Goal: Task Accomplishment & Management: Use online tool/utility

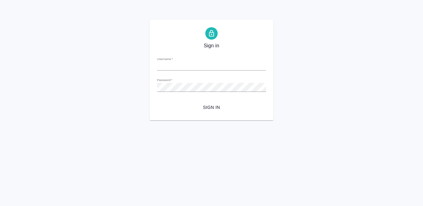
type input "[PERSON_NAME][EMAIL_ADDRESS][DOMAIN_NAME]"
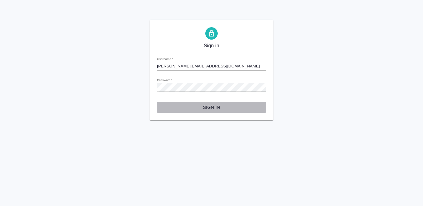
click at [214, 106] on span "Sign in" at bounding box center [211, 108] width 99 height 8
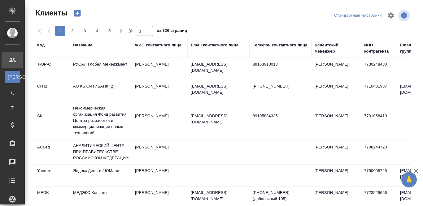
select select "RU"
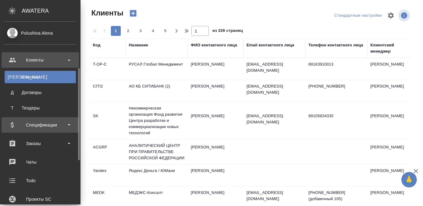
scroll to position [62, 0]
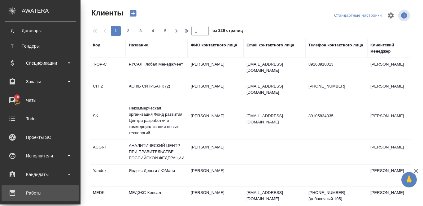
click at [42, 189] on div "Работы" at bounding box center [40, 193] width 71 height 9
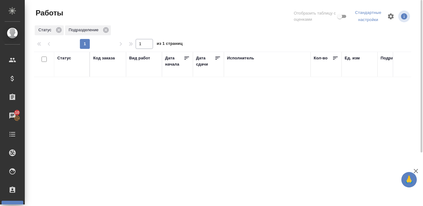
click at [65, 59] on div "Статус" at bounding box center [64, 58] width 14 height 6
click at [72, 88] on div "Подбор" at bounding box center [66, 80] width 18 height 17
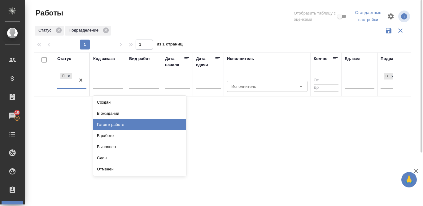
click at [114, 124] on div "Готов к работе" at bounding box center [139, 124] width 93 height 11
click at [114, 124] on div "Статус option Готов к работе focused, 4 of 8. 7 results available. Use Up and D…" at bounding box center [222, 163] width 377 height 223
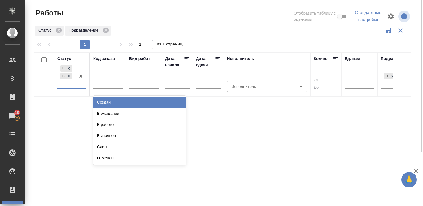
click at [67, 89] on div "Подбор Готов к работе" at bounding box center [71, 76] width 29 height 25
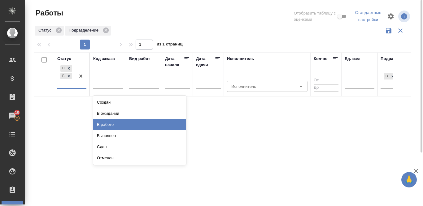
click at [108, 127] on div "В работе" at bounding box center [139, 124] width 93 height 11
click at [108, 127] on div "Статус option Готов к работе, selected. option В работе focused, 5 of 8. 6 resu…" at bounding box center [222, 163] width 377 height 223
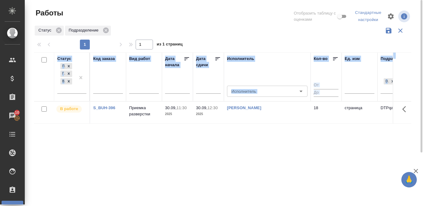
click at [111, 169] on div "Статус Подбор Готов к работе В работе Код заказа Вид работ Дата начала Дата сда…" at bounding box center [222, 163] width 377 height 223
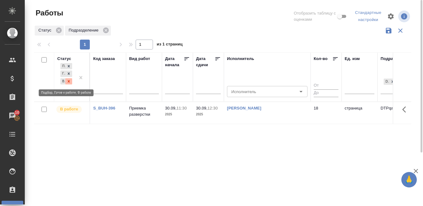
click at [70, 81] on icon at bounding box center [69, 81] width 4 height 4
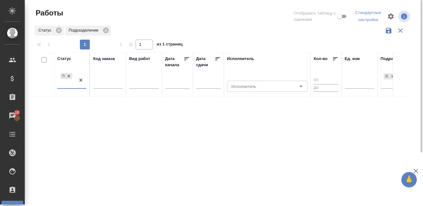
click at [169, 134] on div "Статус option Готов к работе, deselected. 0 results available. Select is focuse…" at bounding box center [222, 163] width 377 height 223
click at [73, 87] on div "Подбор" at bounding box center [66, 80] width 18 height 17
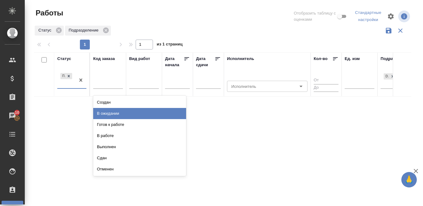
click at [142, 115] on div "В ожидании" at bounding box center [139, 113] width 93 height 11
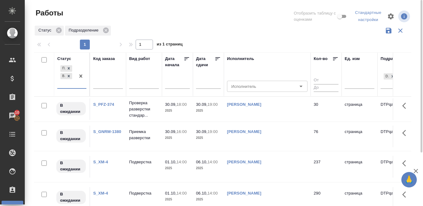
click at [221, 13] on div at bounding box center [224, 16] width 127 height 17
